Goal: Navigation & Orientation: Find specific page/section

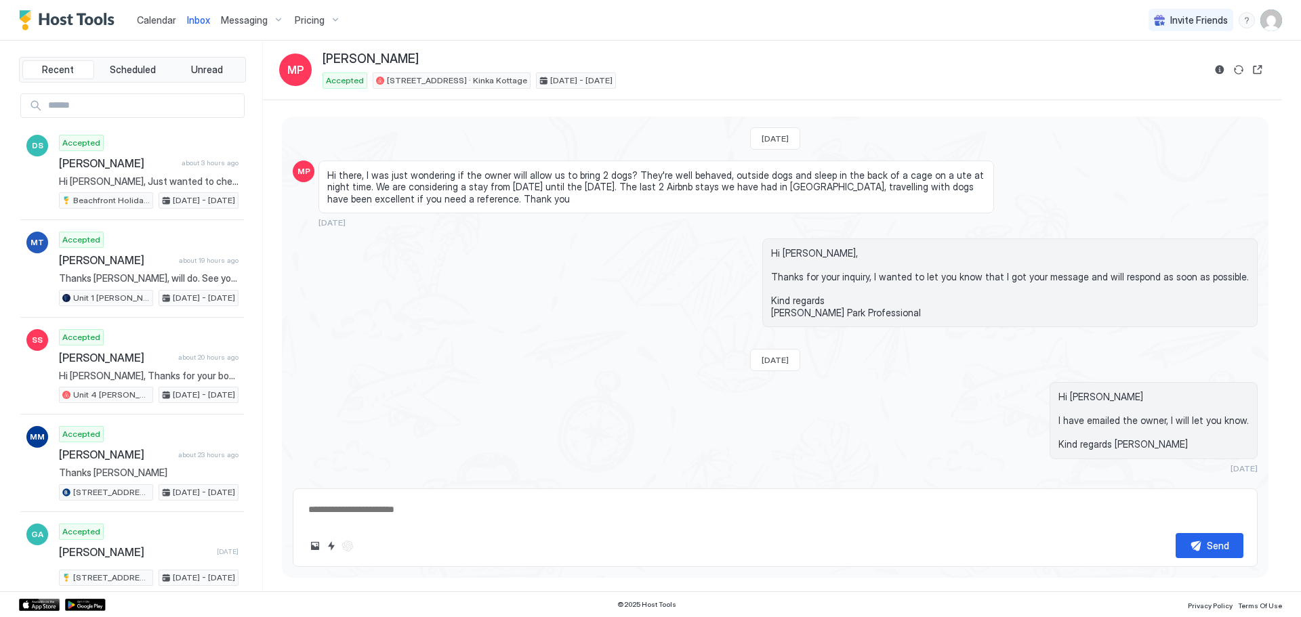
scroll to position [1034, 0]
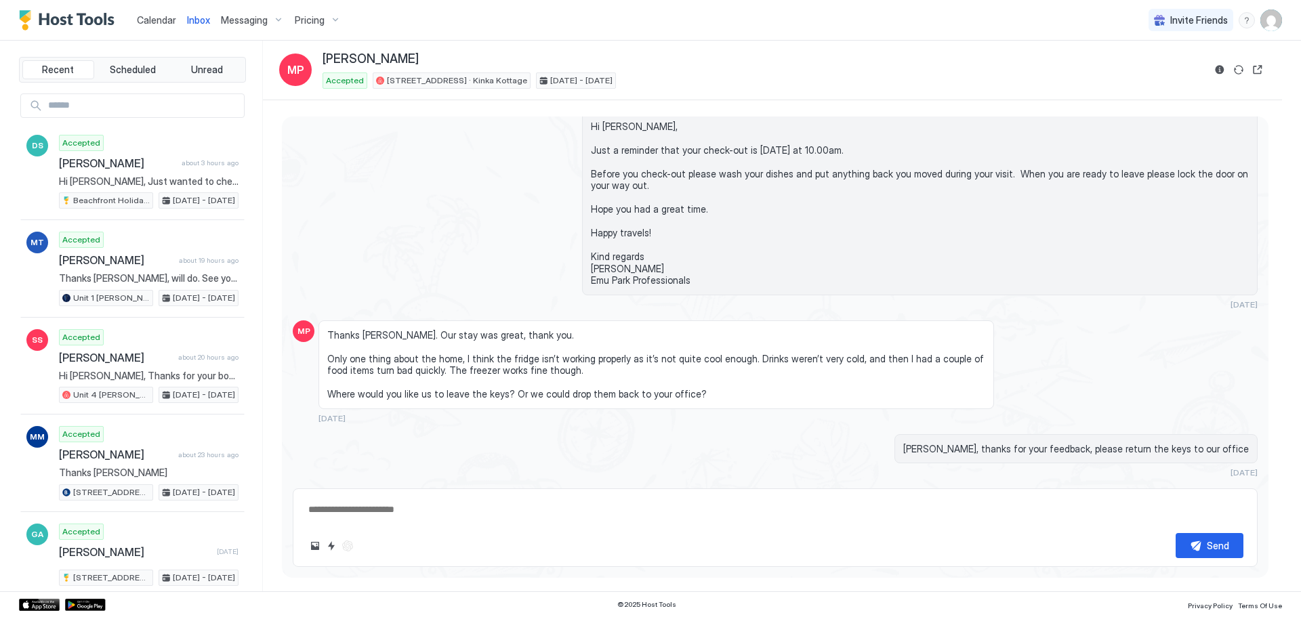
type textarea "*"
click at [166, 22] on span "Calendar" at bounding box center [156, 20] width 39 height 12
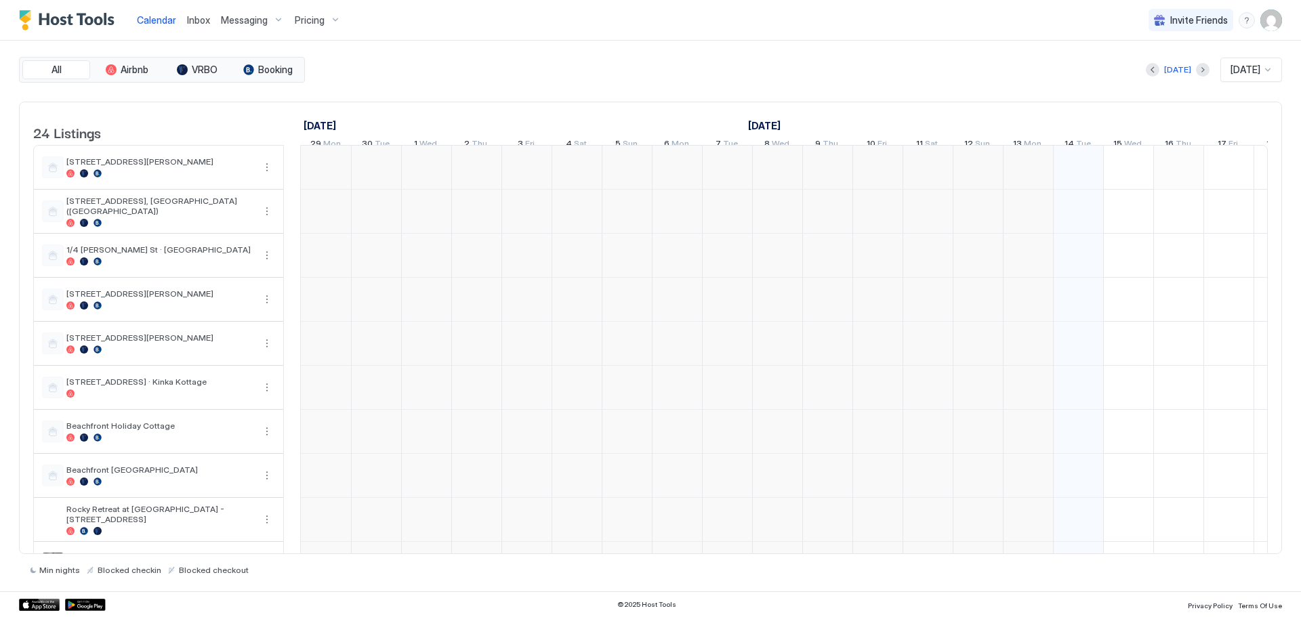
scroll to position [0, 753]
click at [418, 84] on div "All Airbnb VRBO Booking Today Oct 2025 24 Listings September 2025 October 2025 …" at bounding box center [650, 316] width 1263 height 519
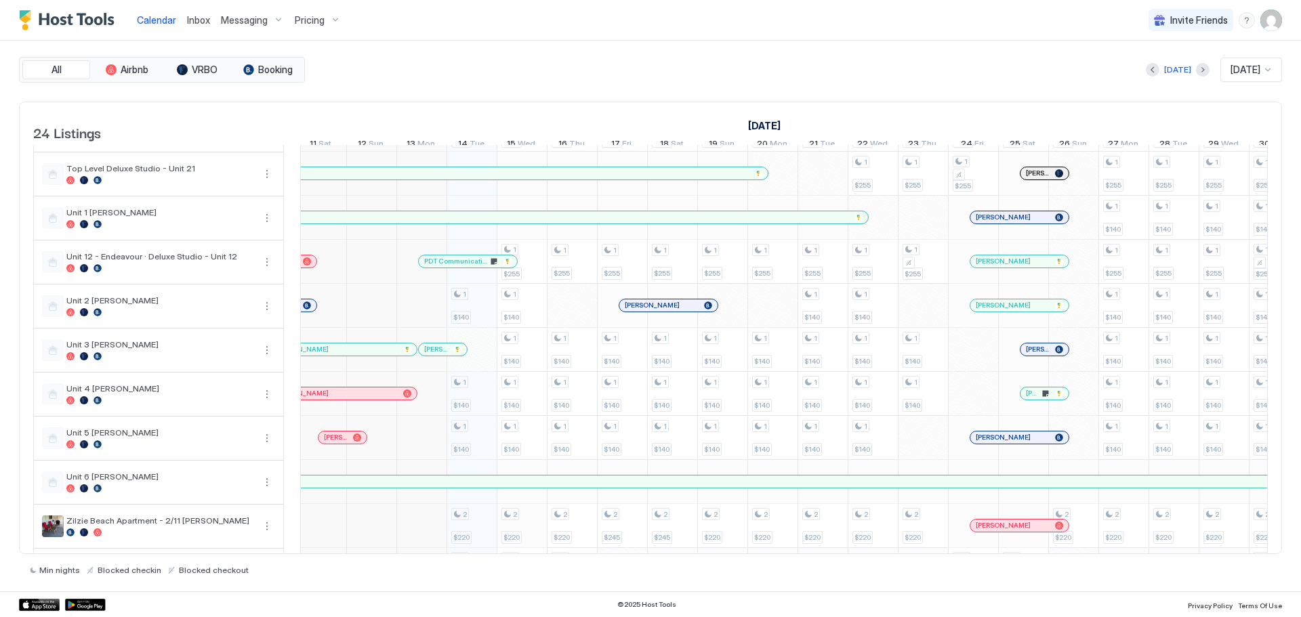
scroll to position [1, 601]
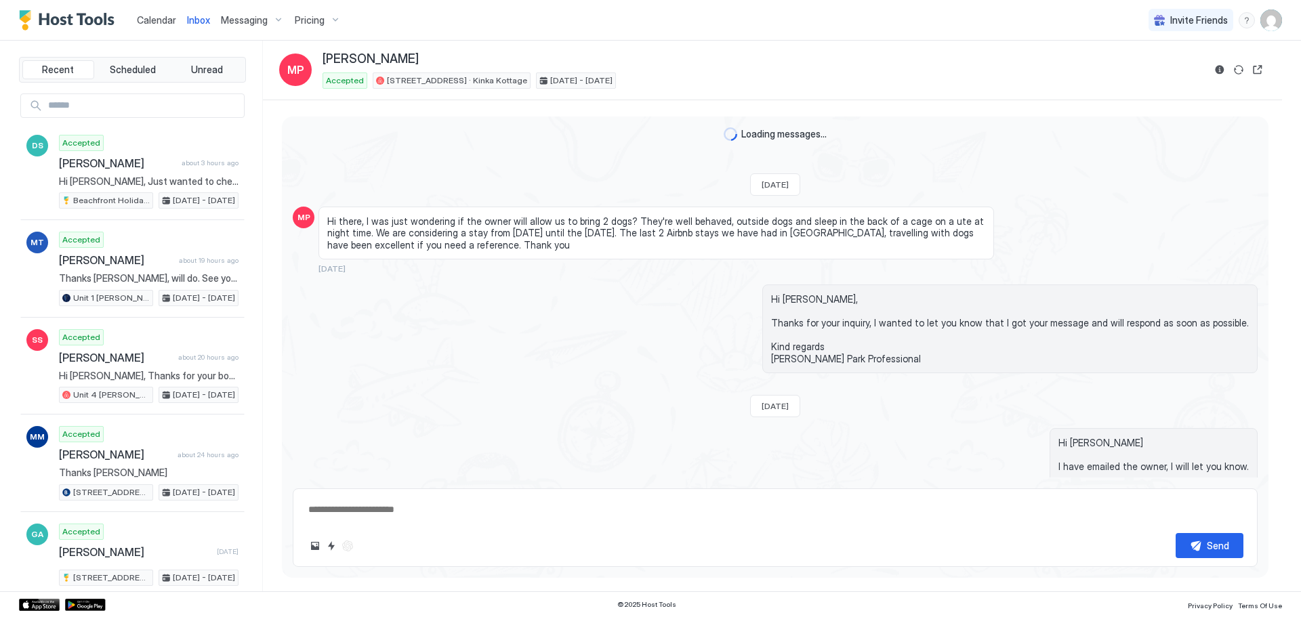
scroll to position [1080, 0]
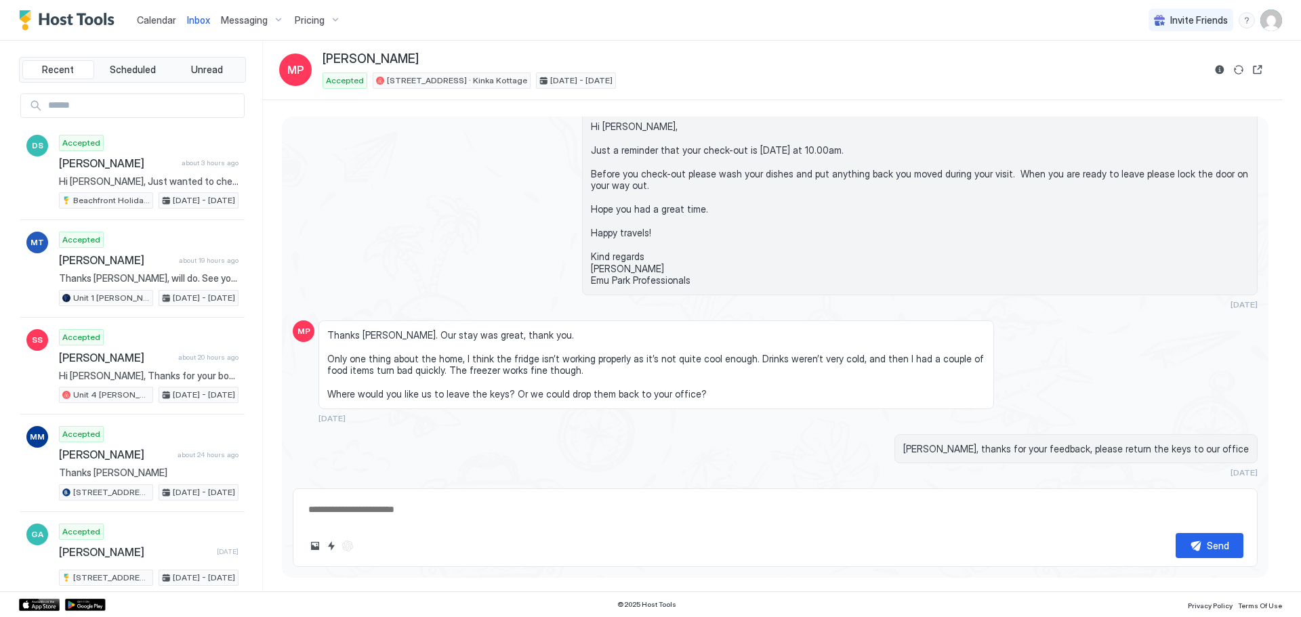
type textarea "*"
click at [150, 23] on span "Calendar" at bounding box center [156, 20] width 39 height 12
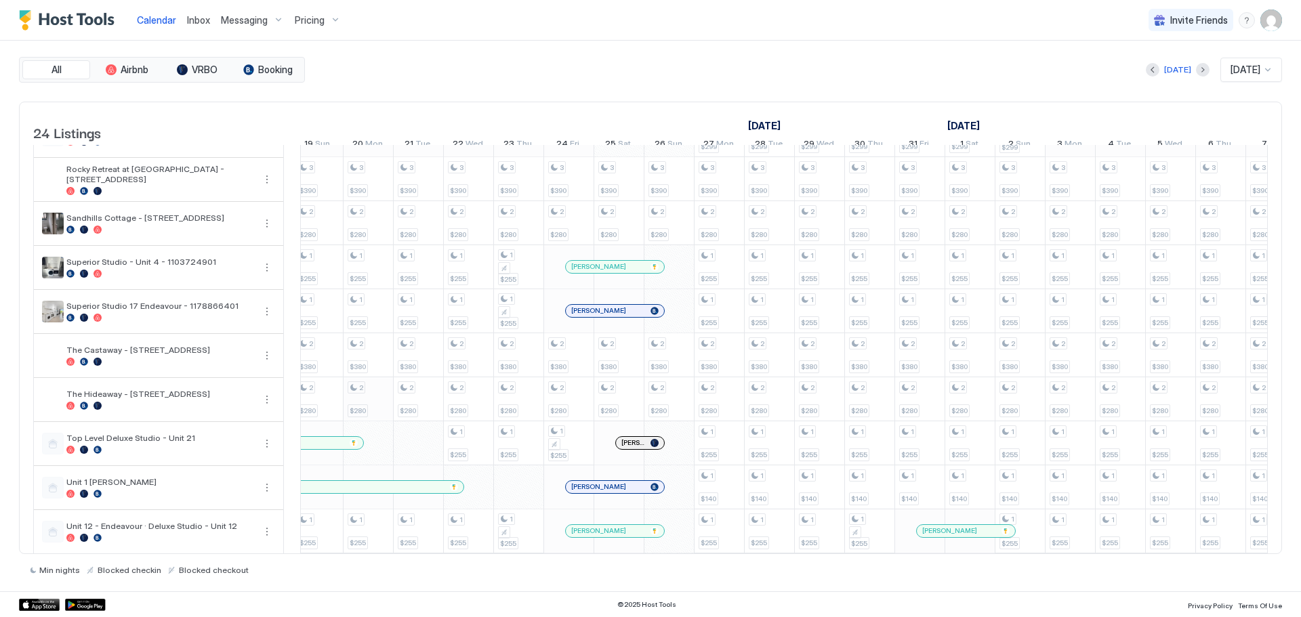
scroll to position [407, 0]
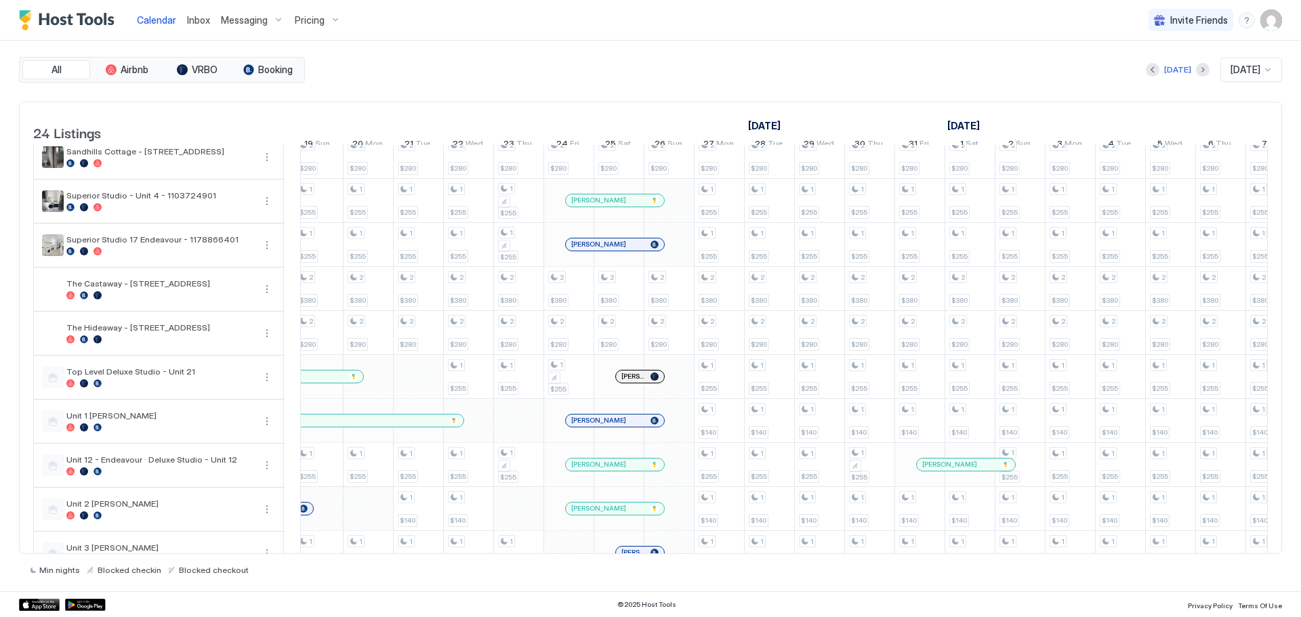
click at [1200, 68] on div at bounding box center [1203, 70] width 14 height 14
click at [1196, 75] on button "Next month" at bounding box center [1203, 70] width 14 height 14
click at [1252, 69] on span "[DATE]" at bounding box center [1246, 70] width 30 height 12
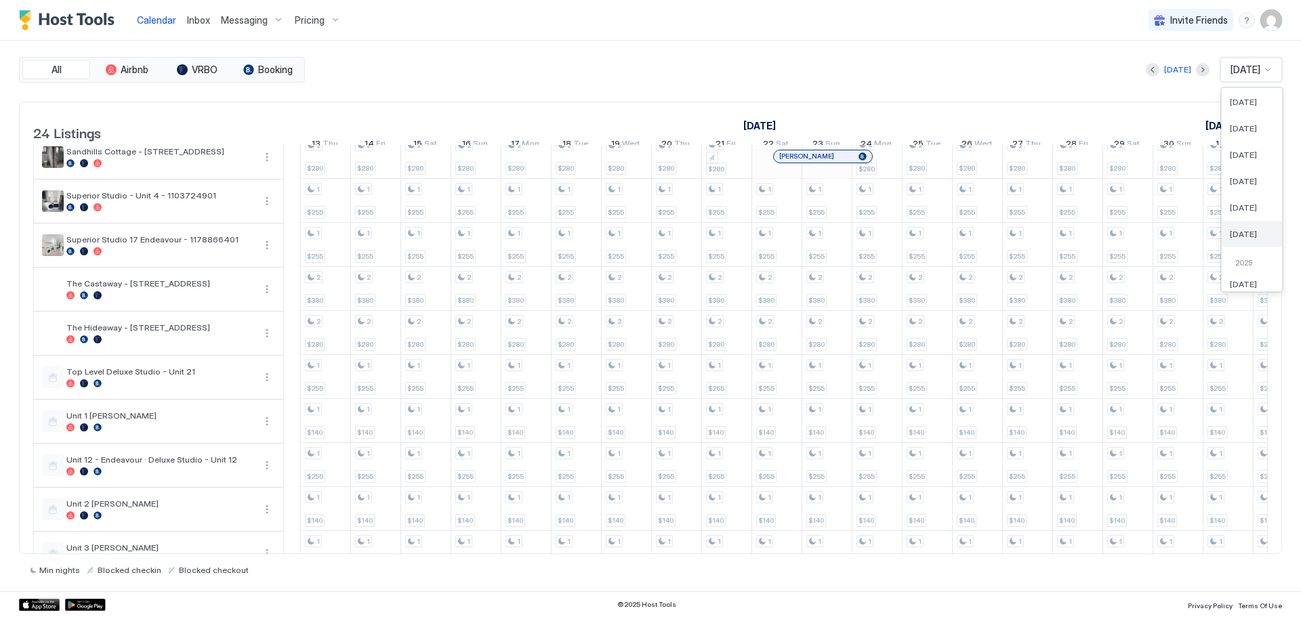
scroll to position [136, 0]
click at [1250, 197] on span "[DATE]" at bounding box center [1243, 195] width 27 height 10
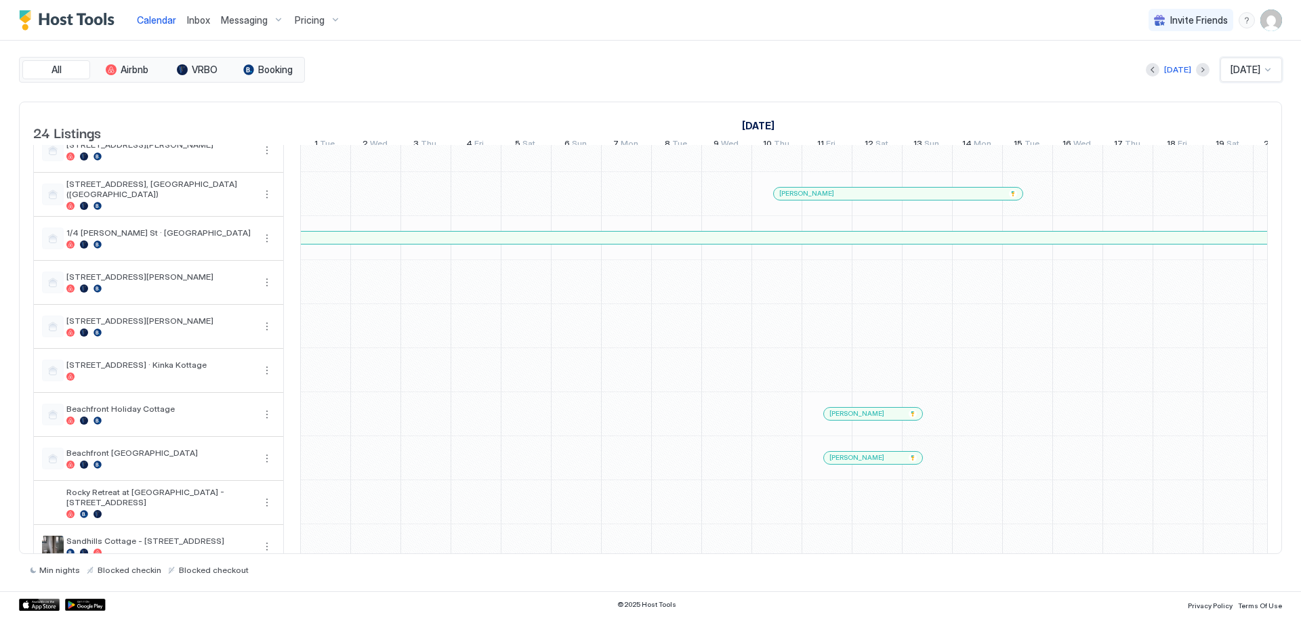
scroll to position [0, 0]
